Goal: Navigation & Orientation: Go to known website

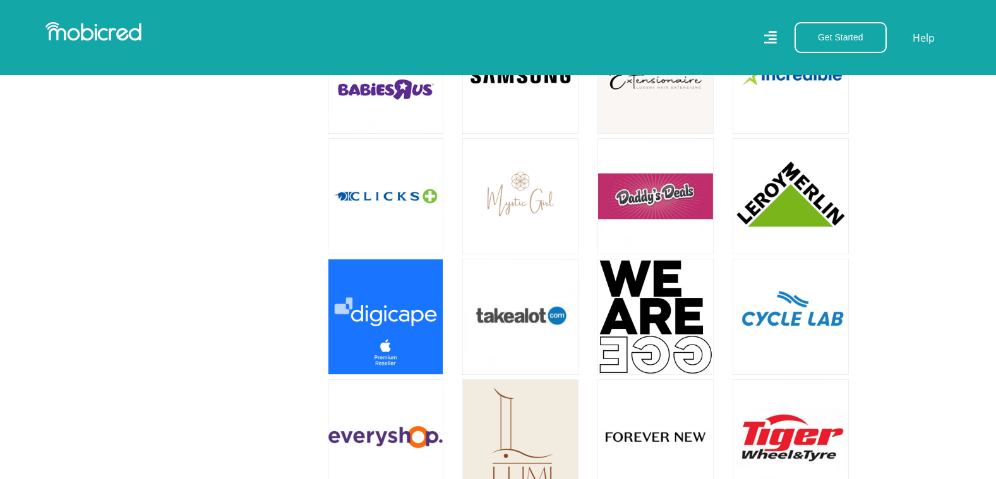
scroll to position [1389, 0]
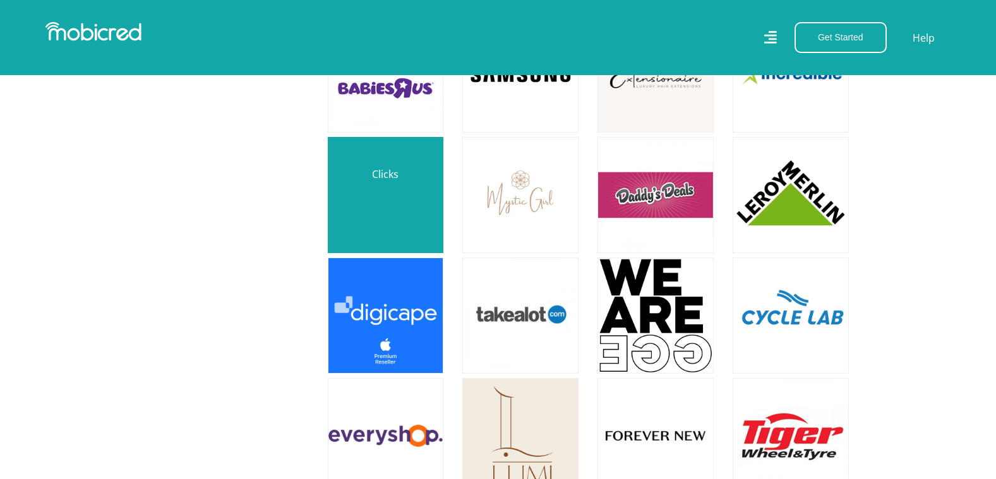
click at [373, 183] on link at bounding box center [386, 195] width 136 height 136
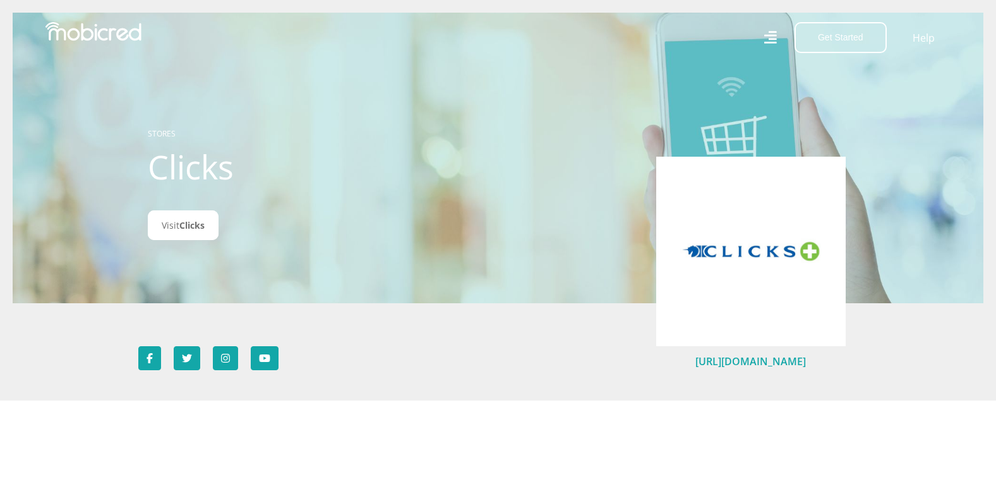
click at [749, 364] on link "https://clicks.co.za" at bounding box center [750, 361] width 111 height 14
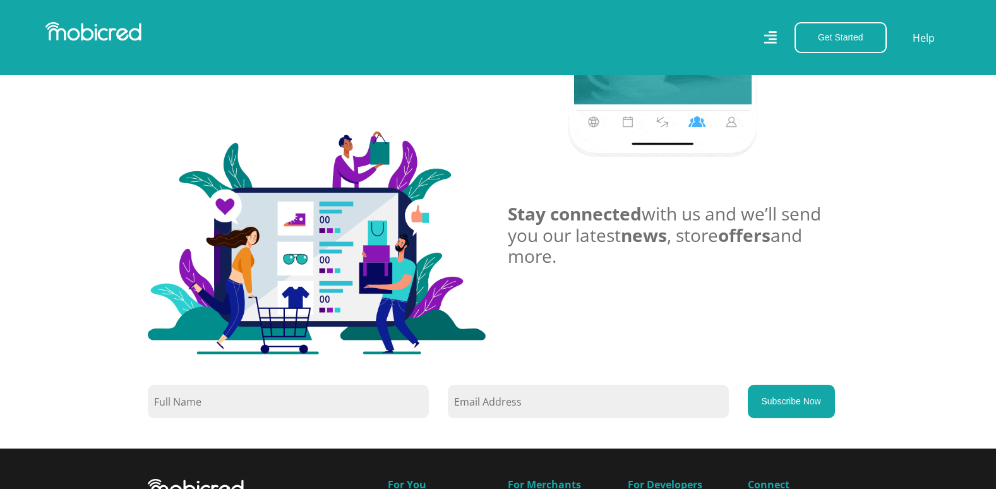
scroll to position [821, 0]
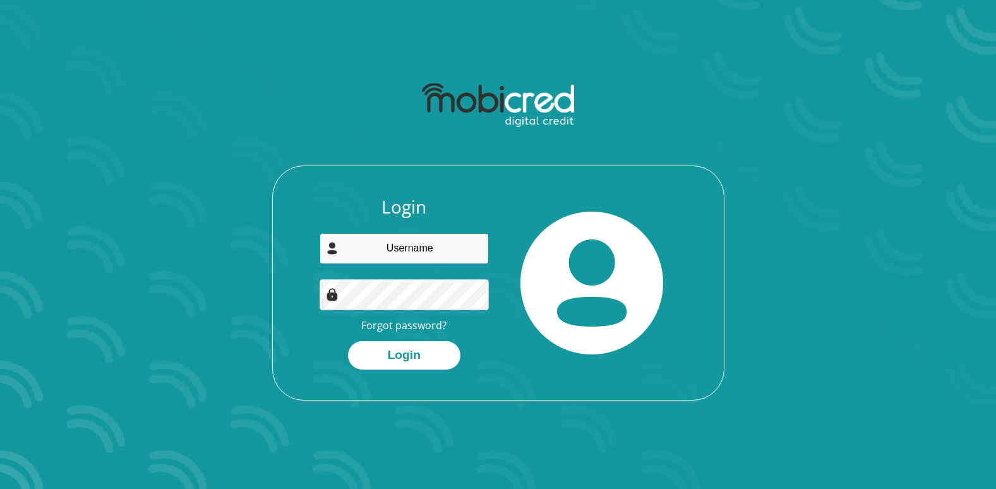
click at [419, 252] on input "email" at bounding box center [404, 248] width 169 height 31
type input "bronwyn.schultz23@gmail.com"
click at [348, 341] on button "Login" at bounding box center [404, 355] width 112 height 28
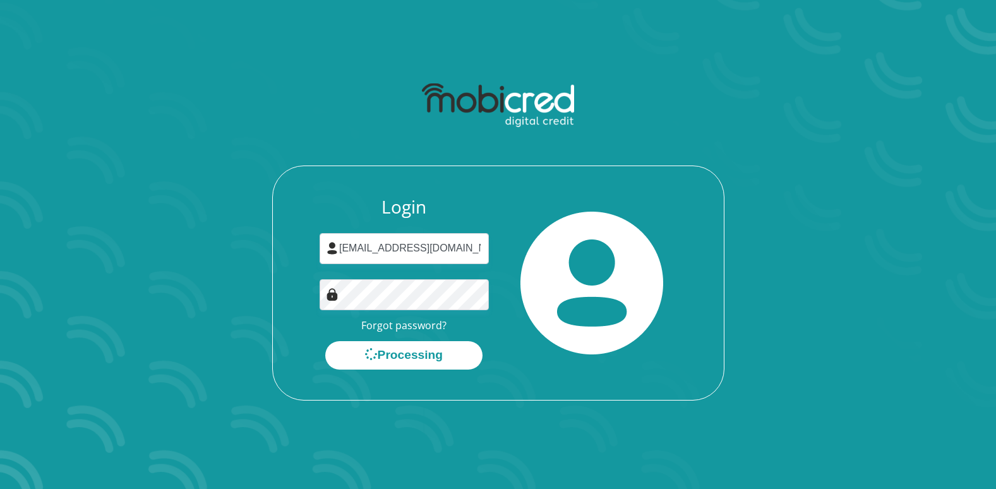
click at [609, 433] on section "Login bronwyn.schultz23@gmail.com Forgot password? Processing" at bounding box center [498, 244] width 996 height 489
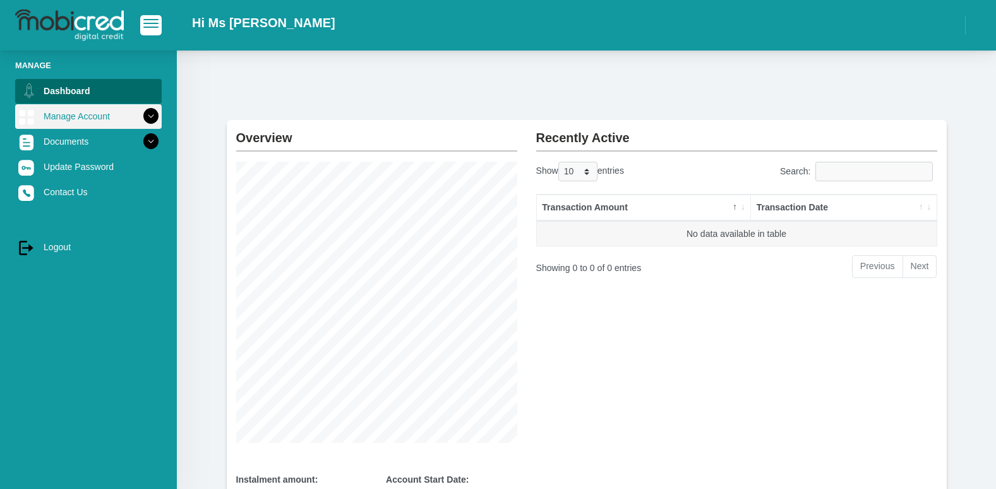
click at [58, 110] on link "Manage Account" at bounding box center [88, 116] width 147 height 24
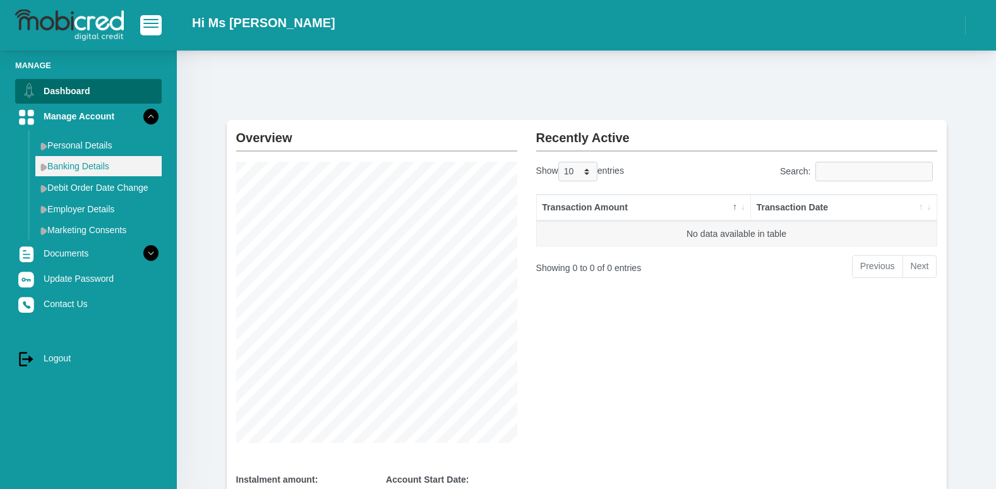
click at [66, 168] on link "Banking Details" at bounding box center [98, 166] width 126 height 20
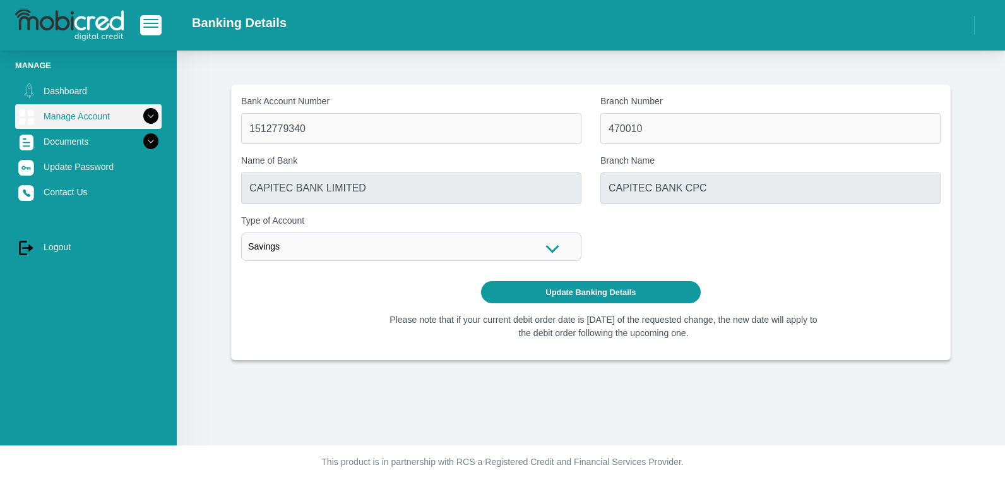
click at [72, 121] on link "Manage Account" at bounding box center [88, 116] width 147 height 24
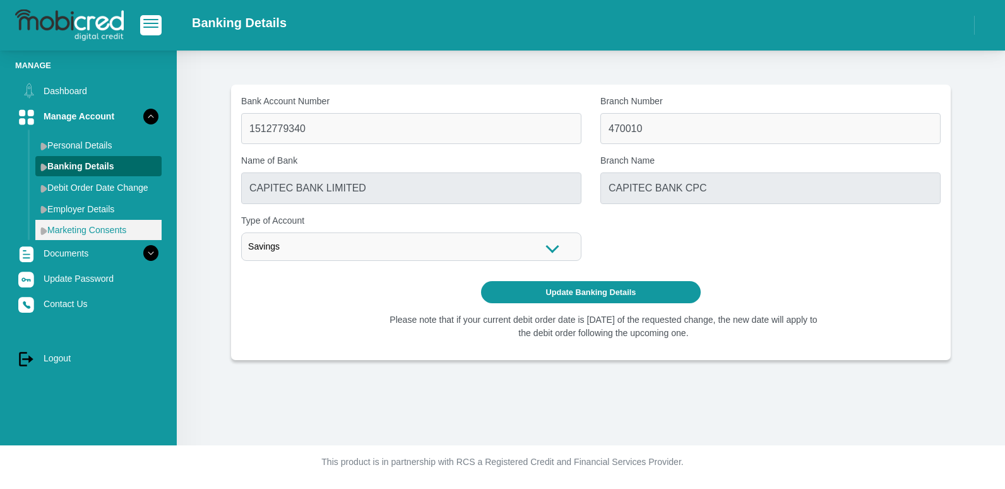
click at [73, 228] on link "Marketing Consents" at bounding box center [98, 230] width 126 height 20
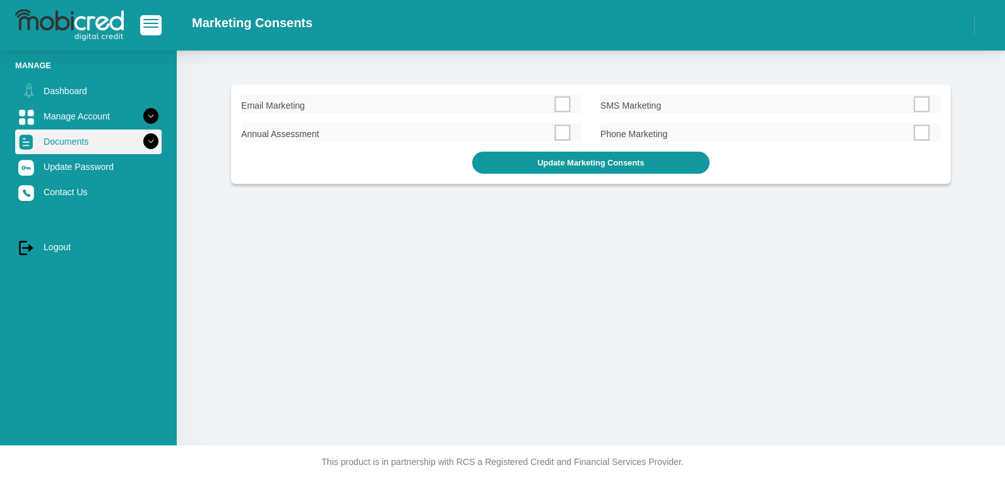
click at [75, 147] on link "Documents" at bounding box center [88, 141] width 147 height 24
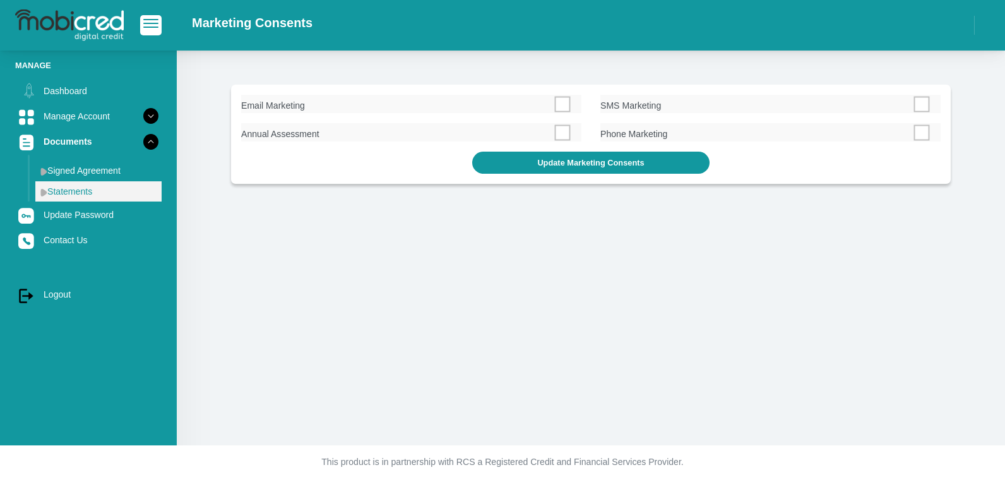
click at [79, 196] on link "Statements" at bounding box center [98, 191] width 126 height 20
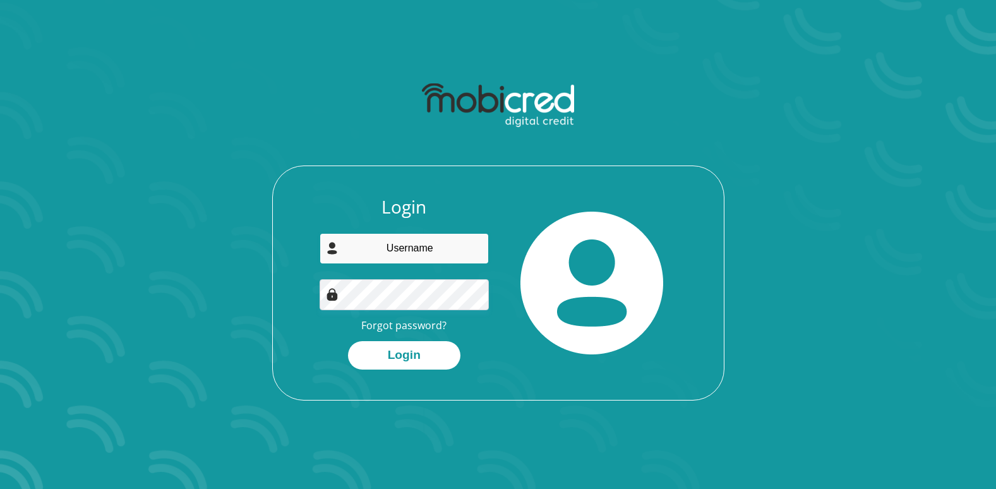
click at [408, 244] on input "email" at bounding box center [404, 248] width 169 height 31
type input "bronwyn.schultz23@gmail.com"
click at [348, 341] on button "Login" at bounding box center [404, 355] width 112 height 28
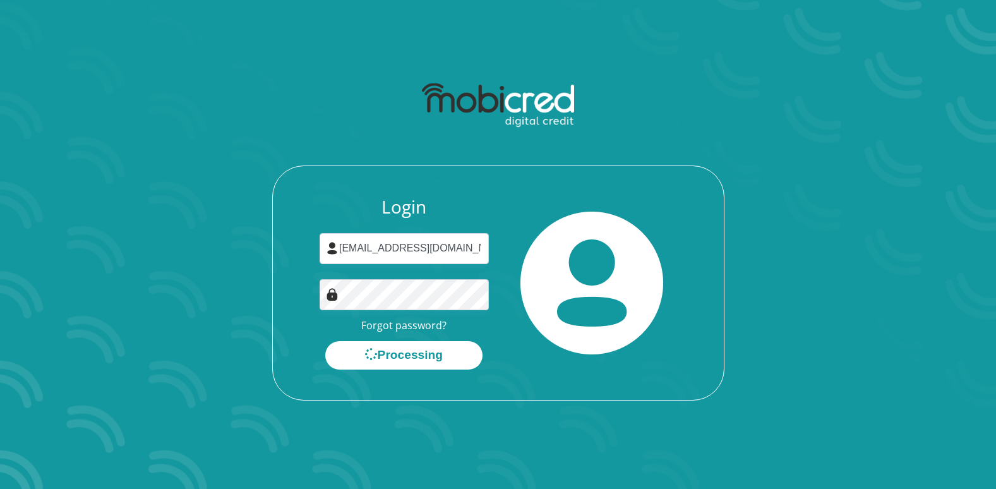
click at [571, 459] on section "Login bronwyn.schultz23@gmail.com Forgot password? Processing" at bounding box center [498, 244] width 996 height 489
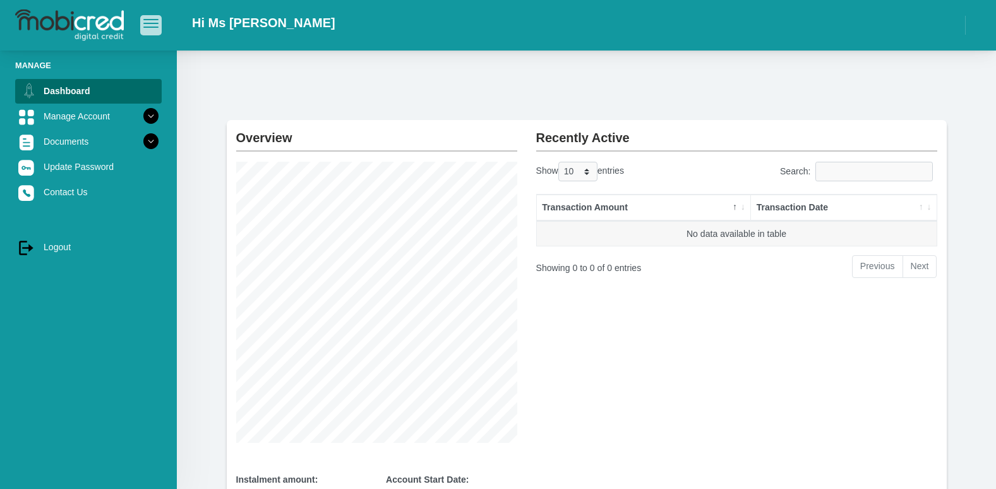
click at [153, 22] on span "button" at bounding box center [150, 23] width 15 height 9
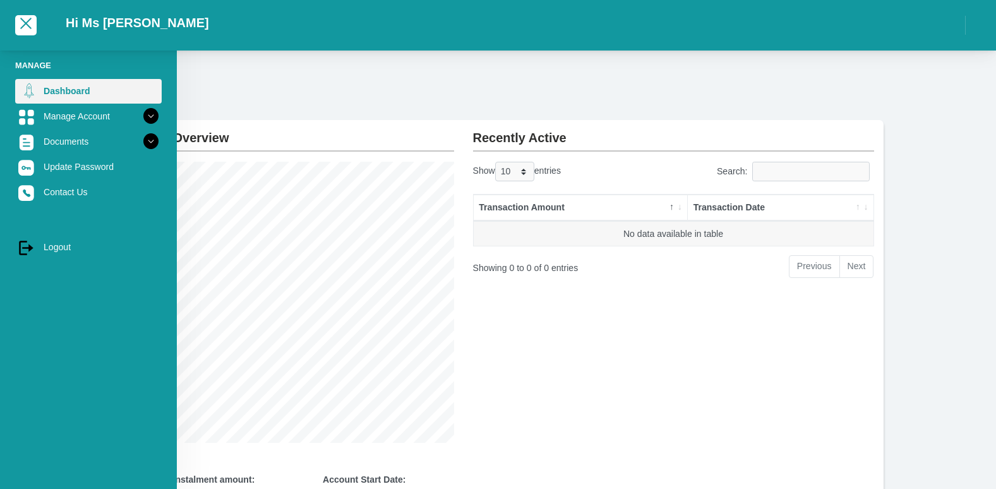
click at [42, 95] on link "Dashboard" at bounding box center [88, 91] width 147 height 24
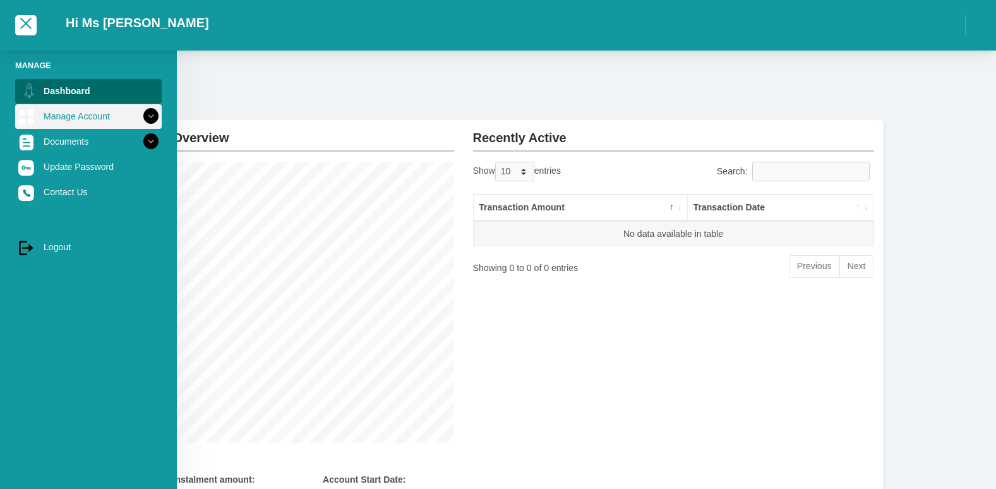
click at [66, 116] on link "Manage Account" at bounding box center [88, 116] width 147 height 24
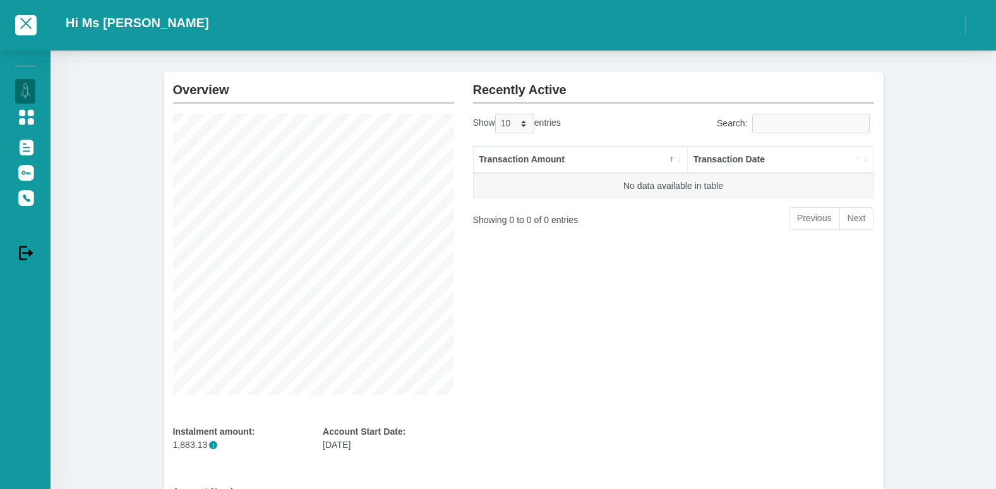
scroll to position [172, 0]
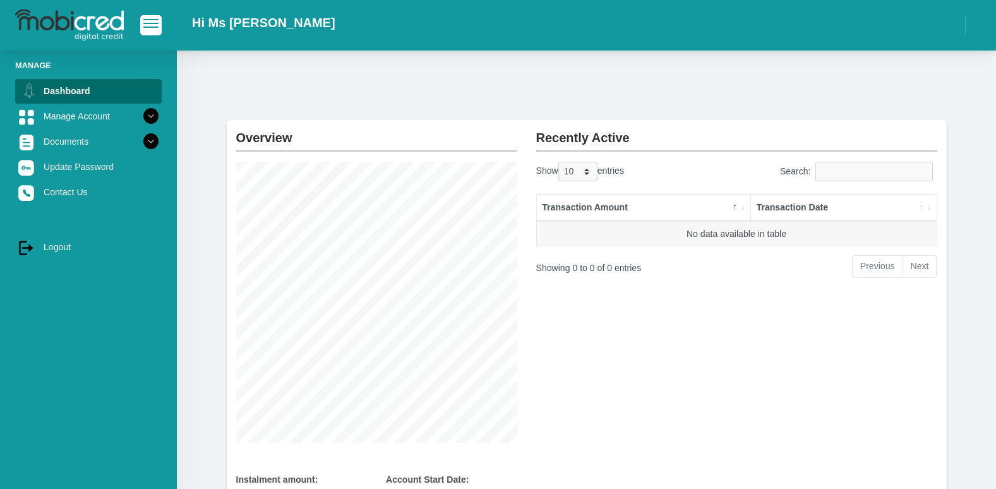
click at [57, 22] on img at bounding box center [69, 25] width 109 height 32
click at [158, 20] on button "button" at bounding box center [150, 25] width 21 height 20
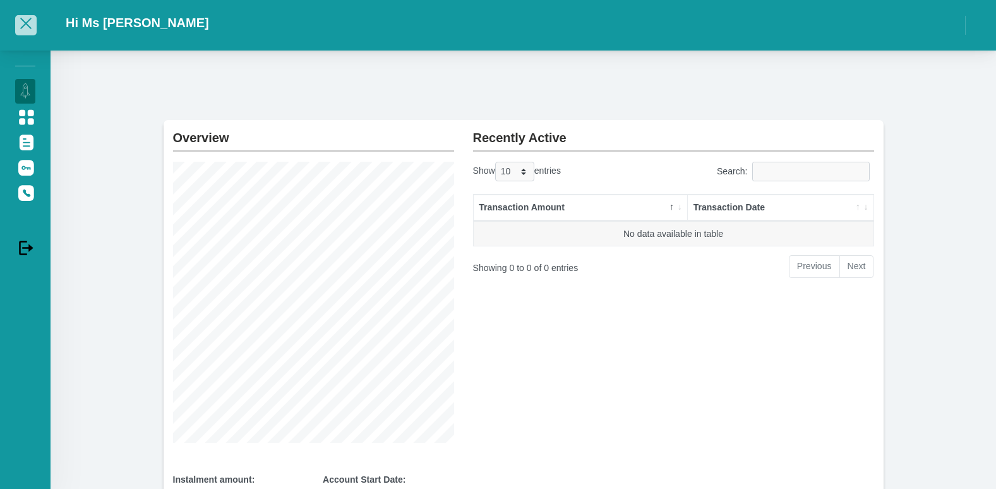
click at [27, 30] on button "button" at bounding box center [25, 25] width 21 height 20
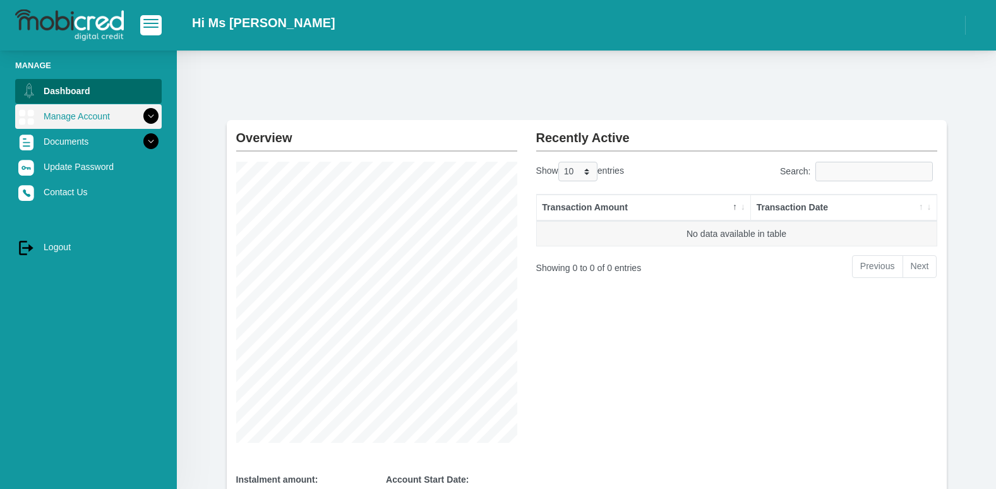
click at [148, 118] on icon at bounding box center [150, 115] width 21 height 21
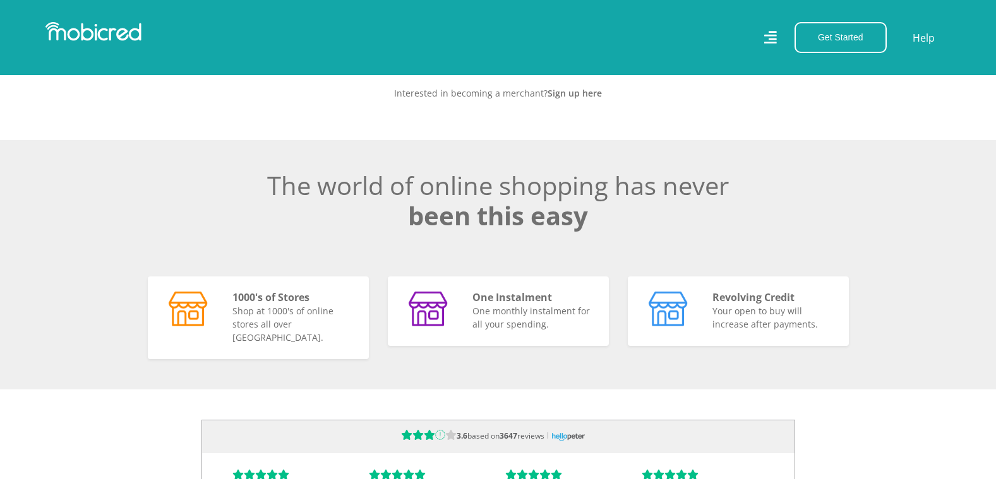
scroll to position [0, 900]
click at [475, 302] on h5 "One Instalment" at bounding box center [532, 296] width 121 height 12
click at [428, 312] on img at bounding box center [429, 307] width 40 height 34
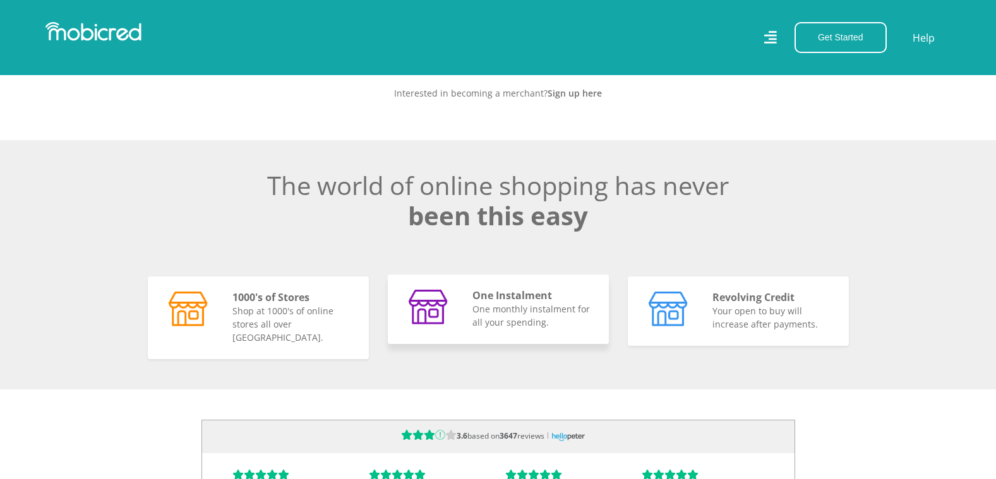
click at [428, 312] on img at bounding box center [429, 307] width 40 height 34
click at [320, 323] on p "Shop at 1000's of online stores all over SA." at bounding box center [292, 322] width 121 height 40
click at [272, 302] on h5 "1000's of Stores" at bounding box center [292, 296] width 121 height 12
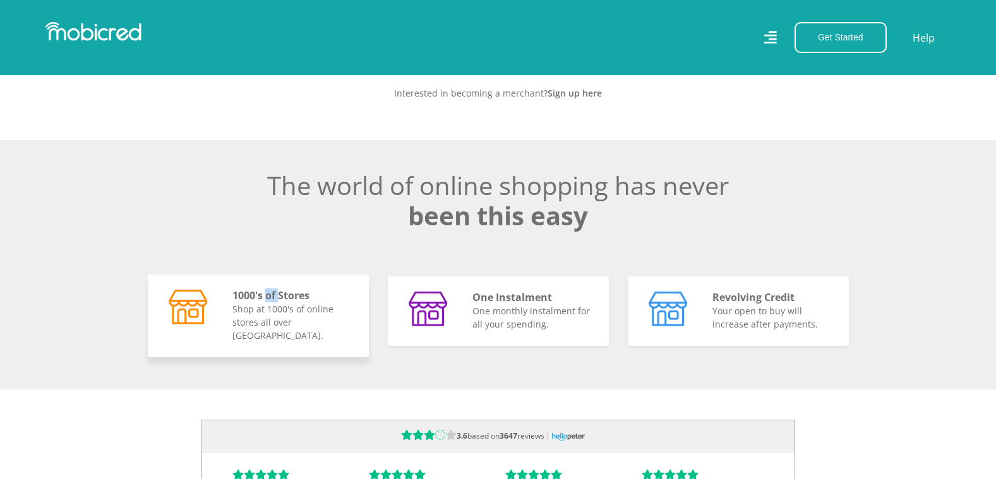
drag, startPoint x: 272, startPoint y: 311, endPoint x: 188, endPoint y: 323, distance: 85.4
click at [188, 323] on img at bounding box center [189, 307] width 40 height 34
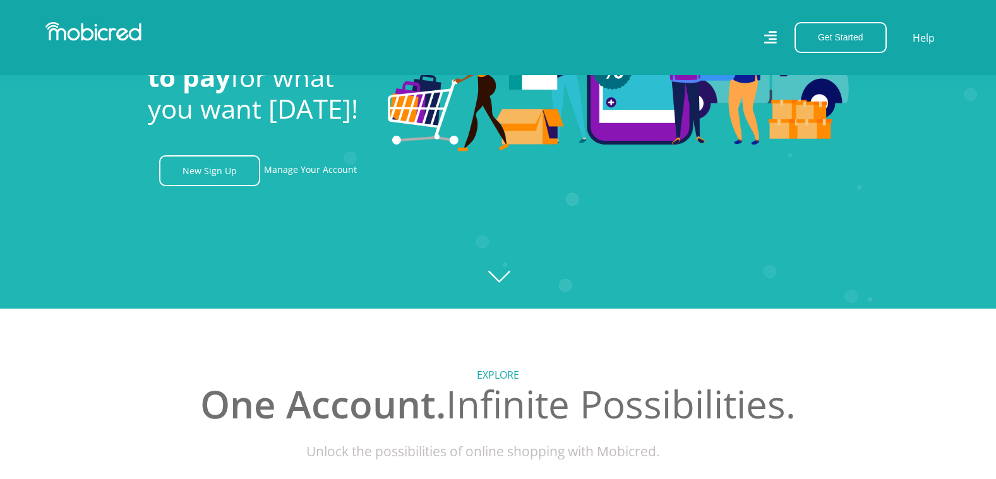
scroll to position [0, 0]
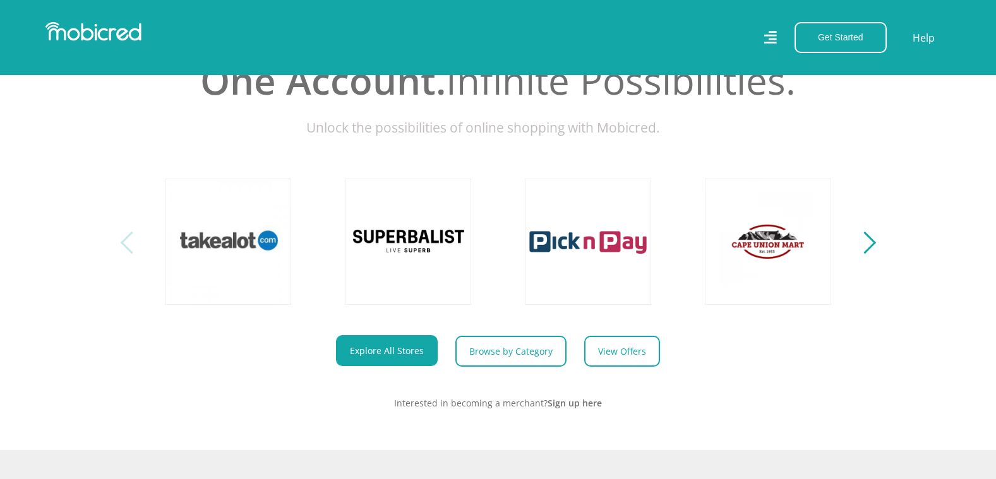
scroll to position [505, 0]
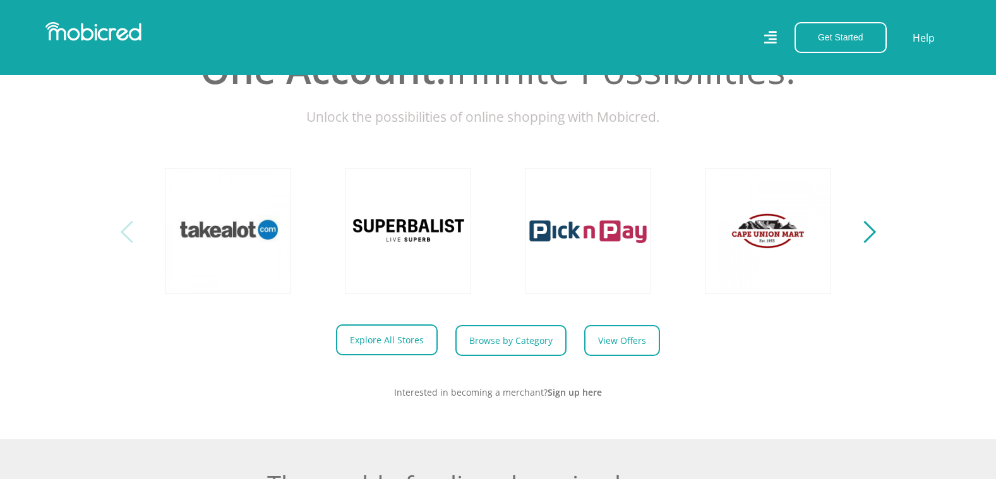
click at [389, 346] on link "Explore All Stores" at bounding box center [387, 340] width 102 height 31
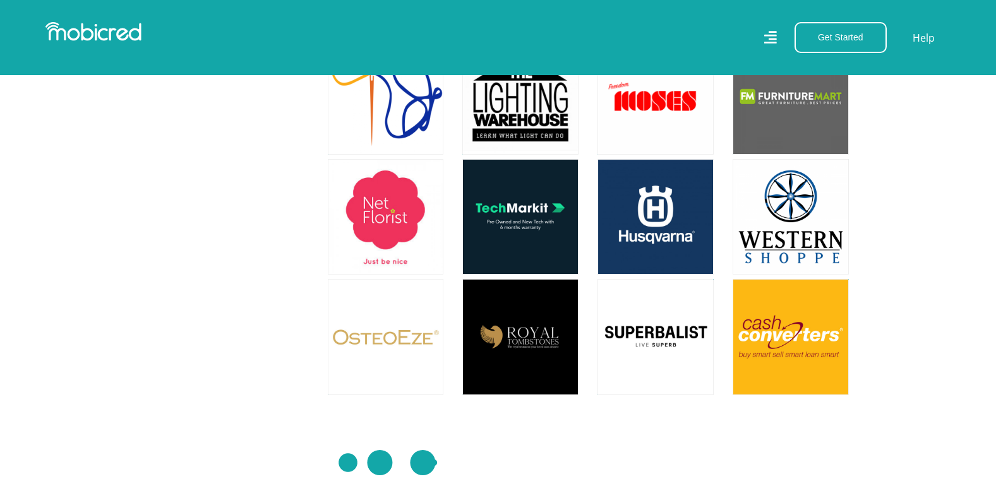
scroll to position [3536, 0]
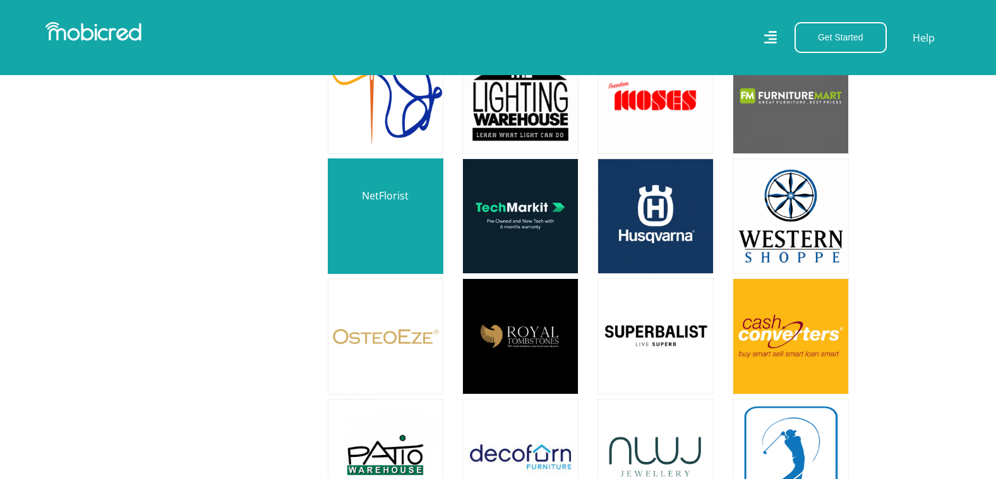
click at [366, 188] on link at bounding box center [386, 216] width 136 height 136
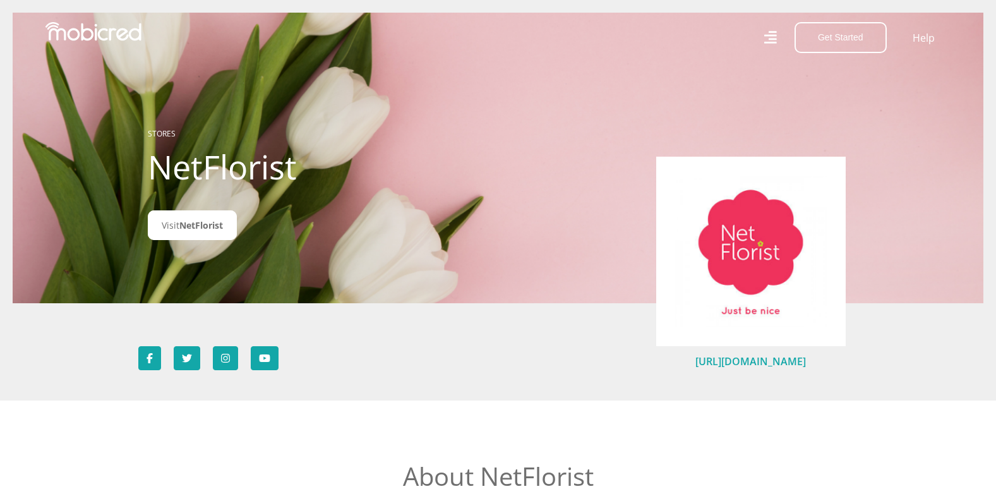
click at [705, 363] on link "https://www.netflorist.co.za" at bounding box center [750, 361] width 111 height 14
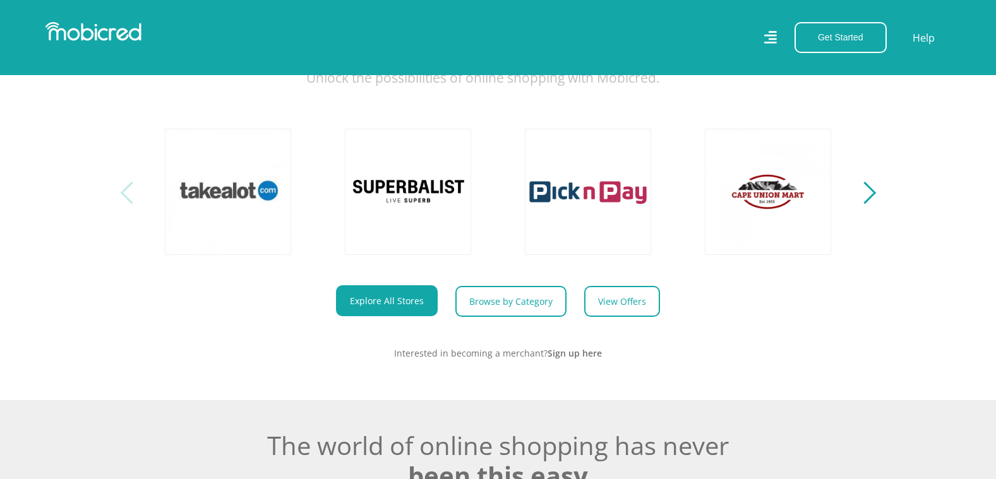
scroll to position [568, 0]
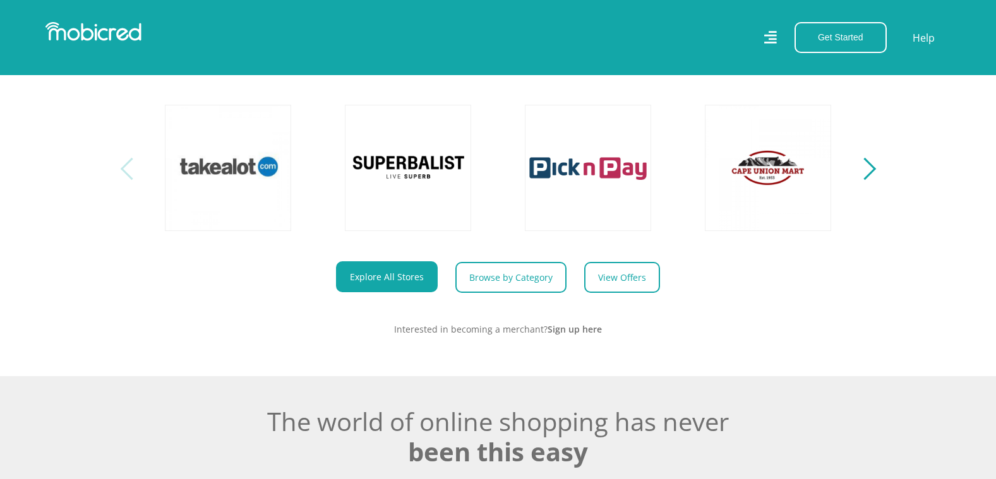
click at [870, 180] on div "Next" at bounding box center [864, 169] width 22 height 22
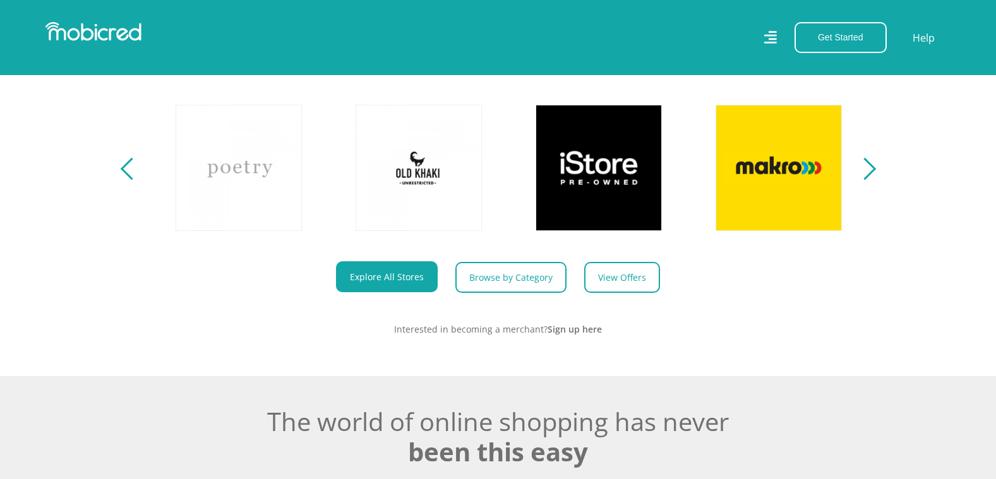
scroll to position [0, 720]
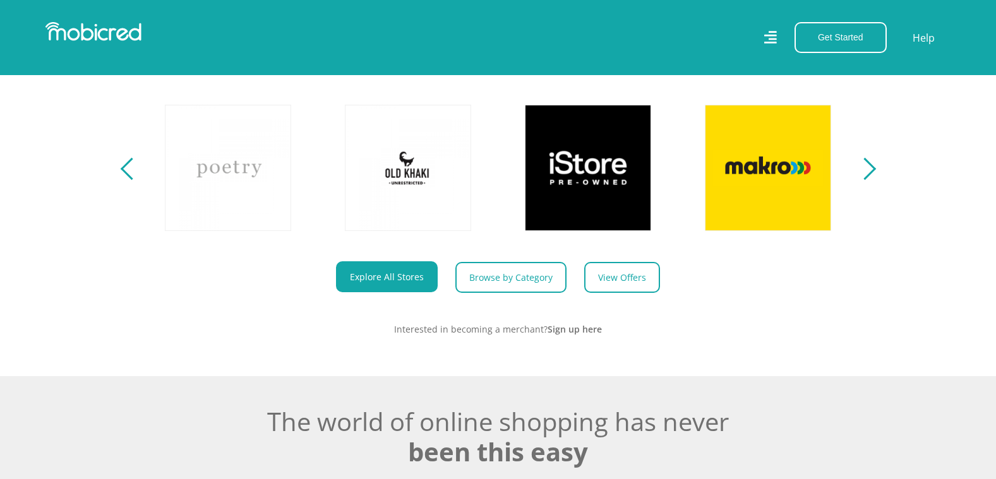
click at [876, 187] on section "Explore One Account. Infinite Possibilities. Unlock the possibilities of online…" at bounding box center [498, 143] width 996 height 465
click at [867, 177] on div "Next" at bounding box center [864, 169] width 22 height 22
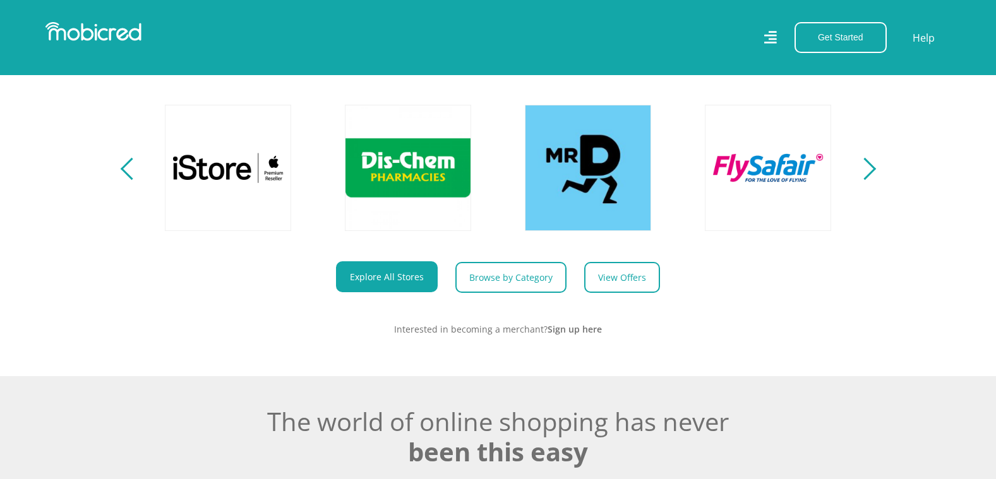
scroll to position [0, 1440]
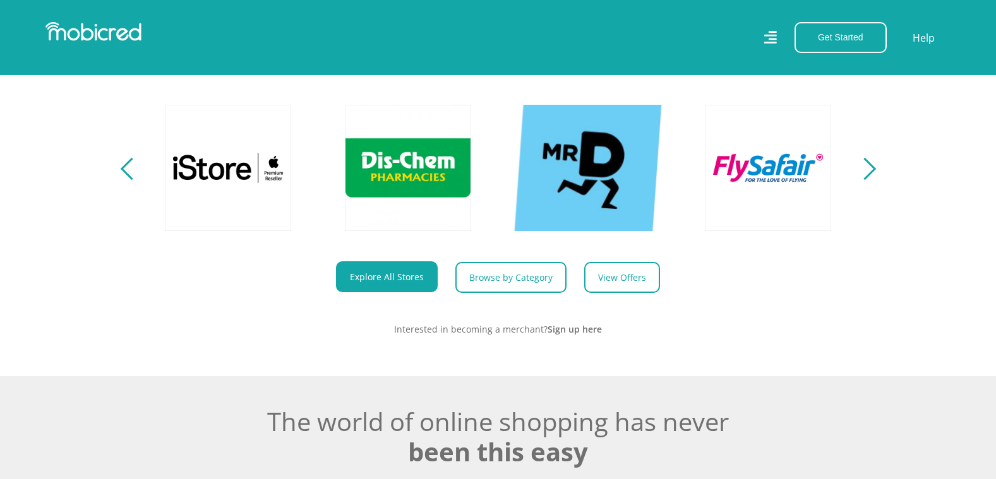
click at [568, 171] on link at bounding box center [588, 167] width 148 height 148
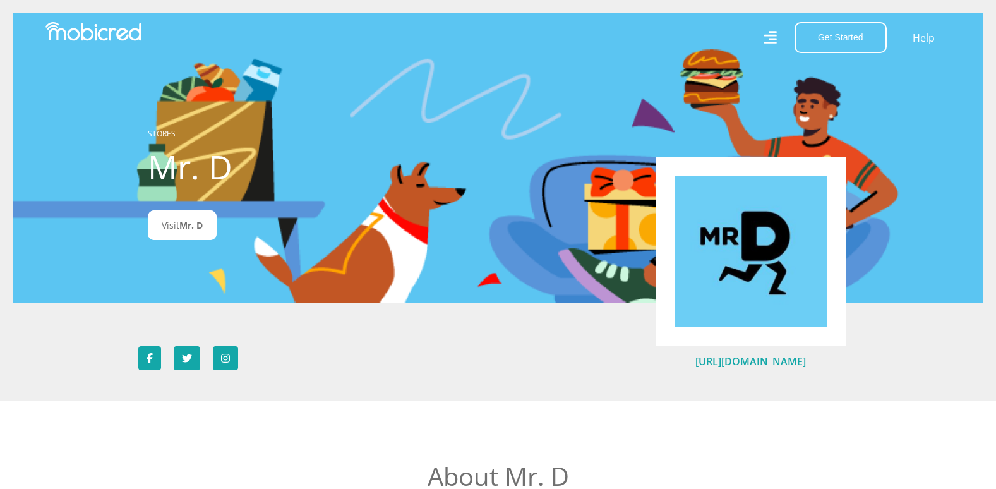
click at [748, 365] on link "[URL][DOMAIN_NAME]" at bounding box center [750, 361] width 111 height 14
click at [184, 226] on span "Mr. D" at bounding box center [190, 225] width 23 height 12
click at [748, 287] on img at bounding box center [751, 252] width 152 height 152
